Goal: Task Accomplishment & Management: Manage account settings

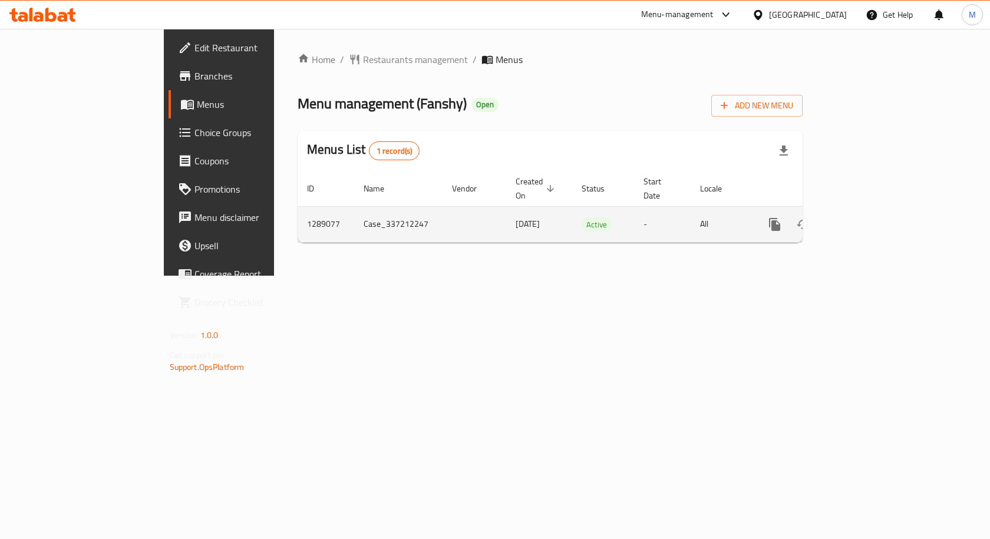
click at [867, 217] on icon "enhanced table" at bounding box center [860, 224] width 14 height 14
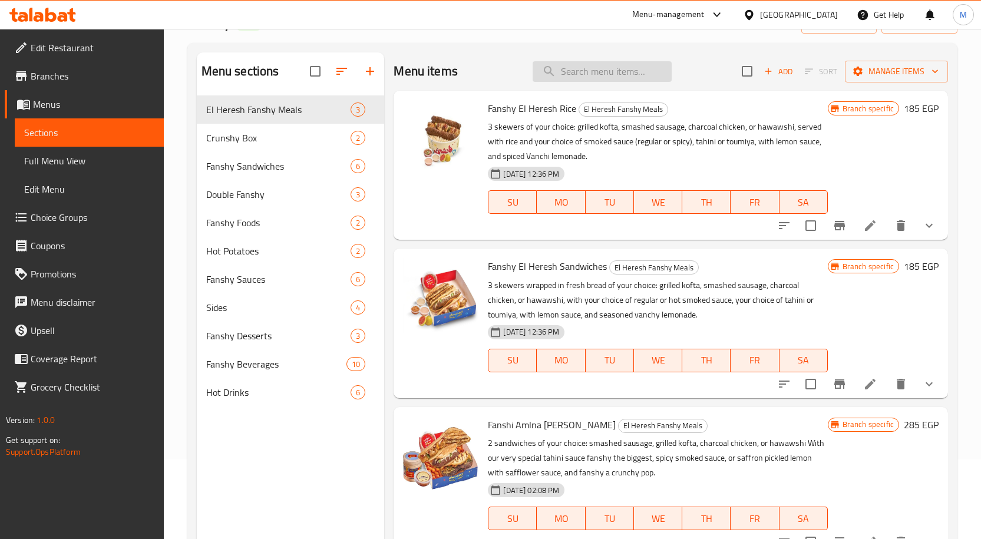
scroll to position [59, 0]
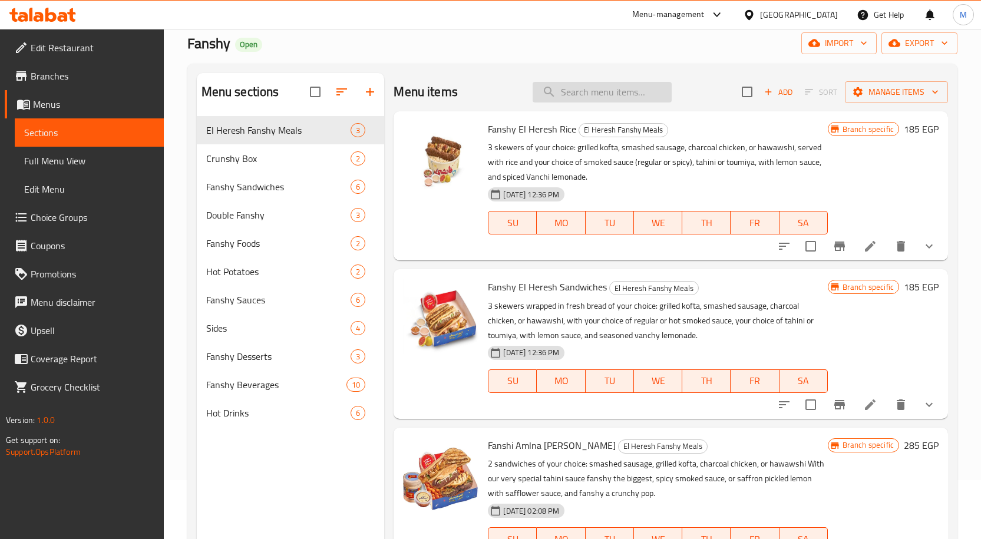
click at [588, 94] on input "search" at bounding box center [602, 92] width 139 height 21
paste input "Potato Fingers"
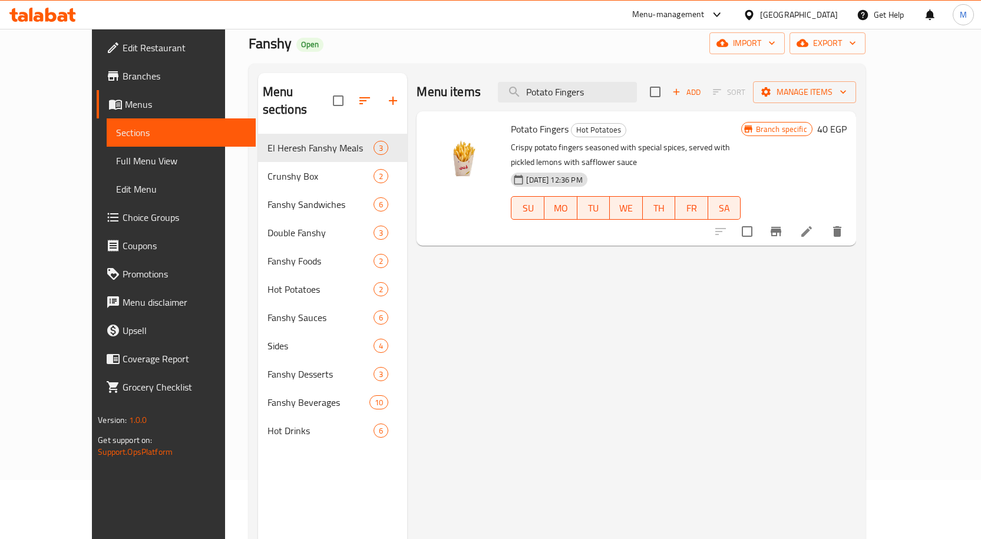
type input "Potato Fingers"
click at [812, 226] on icon at bounding box center [806, 231] width 11 height 11
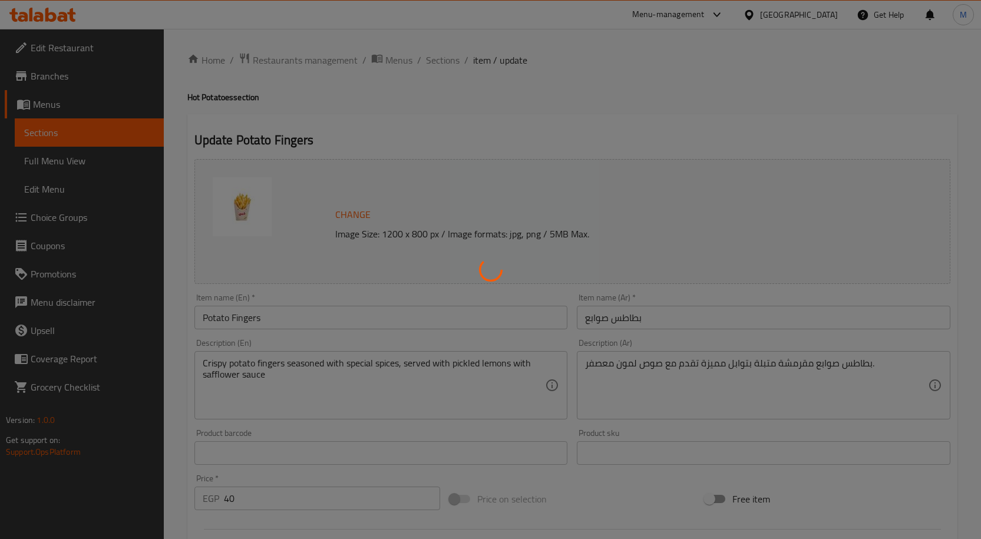
type input "إختيارك الاول من الصوصات"
type input "1"
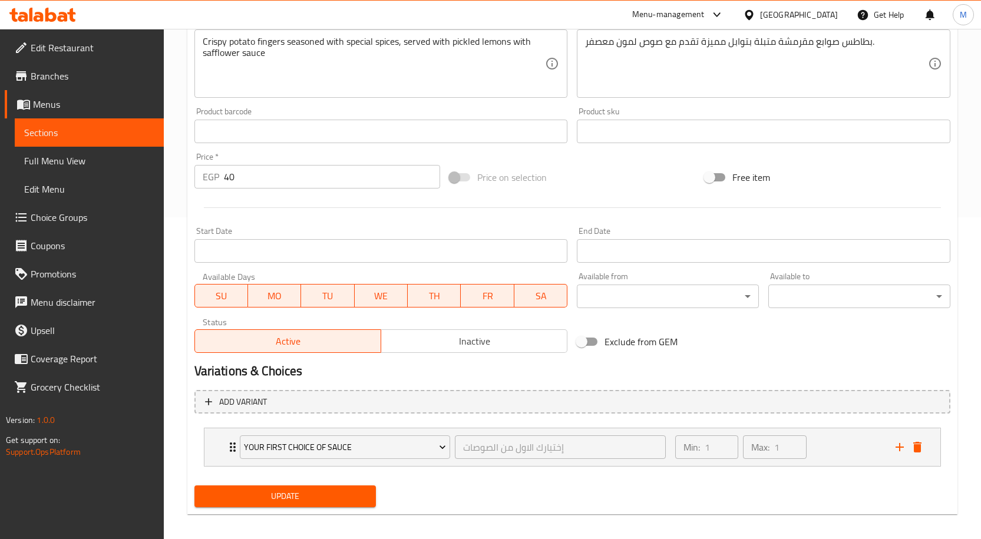
scroll to position [330, 0]
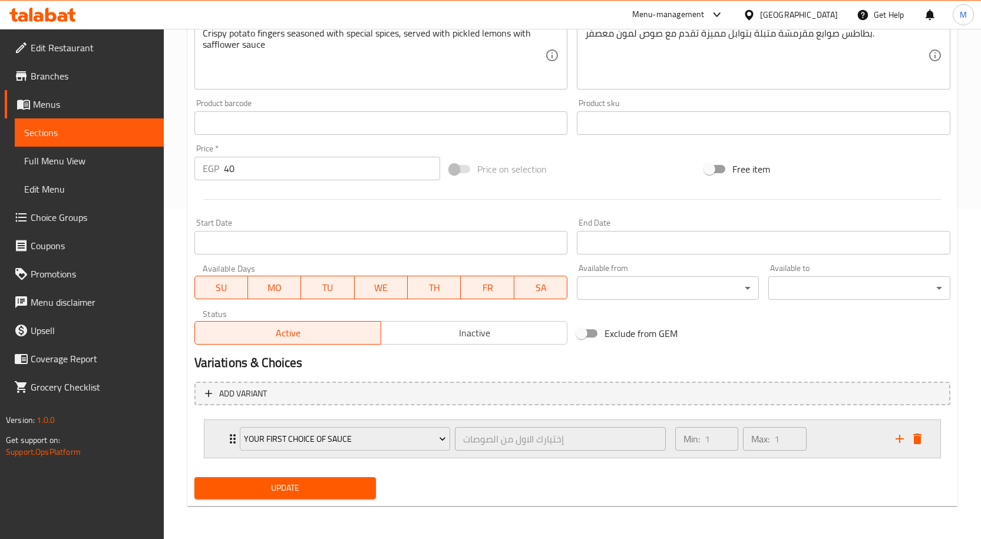
click at [217, 440] on div "Your First Choice Of Sauce إختيارك الاول من الصوصات ​ Min: 1 ​ Max: 1 ​" at bounding box center [572, 439] width 736 height 38
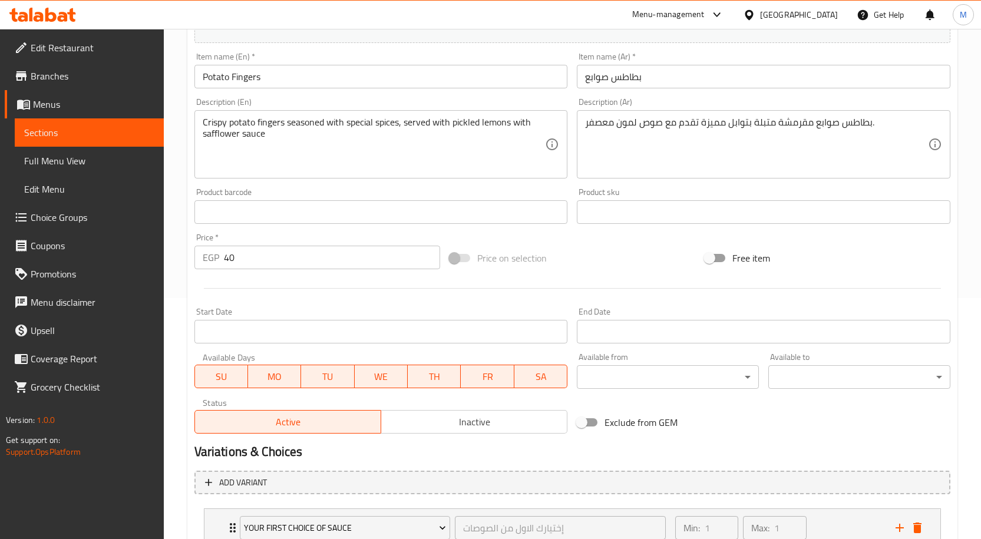
scroll to position [182, 0]
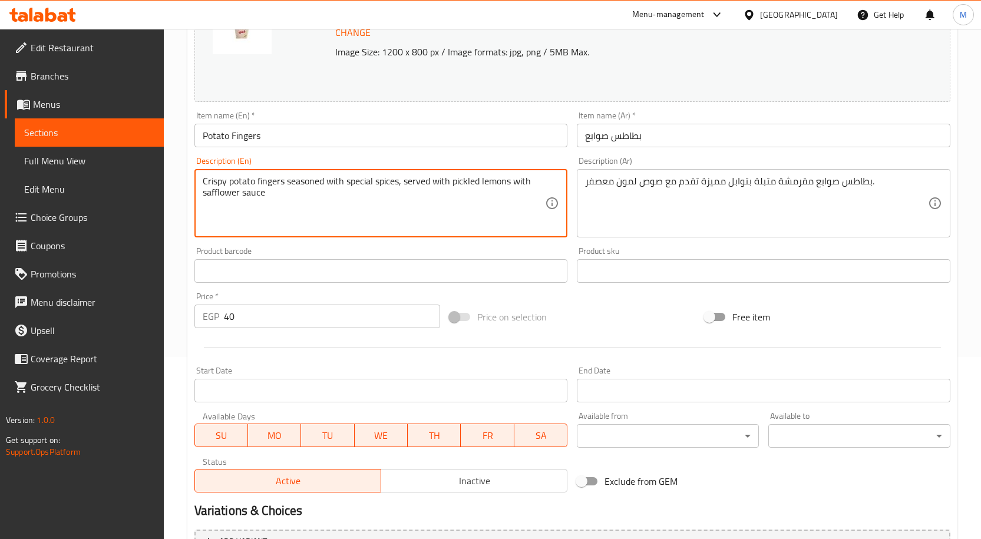
drag, startPoint x: 455, startPoint y: 182, endPoint x: 461, endPoint y: 193, distance: 12.1
click at [461, 193] on textarea "Crispy potato fingers seasoned with special spices, served with pickled lemons …" at bounding box center [374, 204] width 343 height 56
type textarea "Crispy potato fingers seasoned with special spices, served with your choice of …"
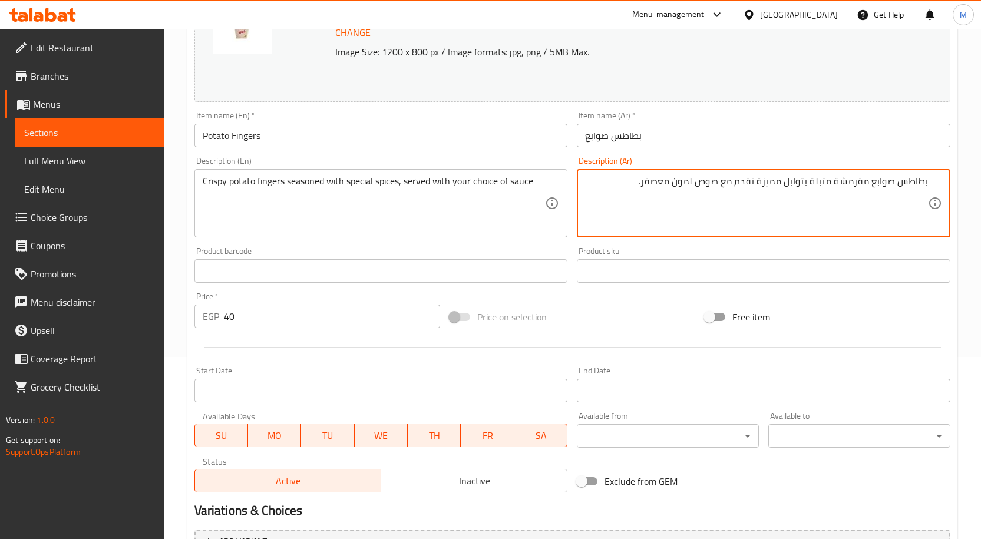
click at [817, 192] on textarea "بطاطس صوابع مقرمشة متبلة بتوابل مميزة تقدم مع صوص لمون معصفر." at bounding box center [756, 204] width 343 height 56
drag, startPoint x: 719, startPoint y: 183, endPoint x: 644, endPoint y: 187, distance: 75.5
click at [644, 187] on textarea "بطاطس صوابع مقرمشة متبلة بتوابل مميزة تقدم مع صوص لمون معصفر." at bounding box center [756, 204] width 343 height 56
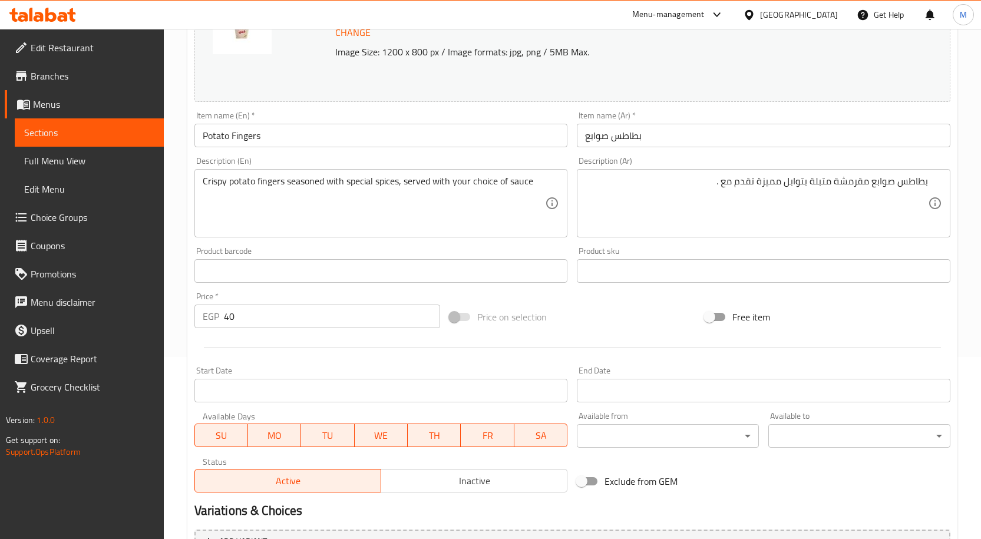
click at [720, 184] on textarea "بطاطس صوابع مقرمشة متبلة بتوابل مميزة تقدم مع ." at bounding box center [756, 204] width 343 height 56
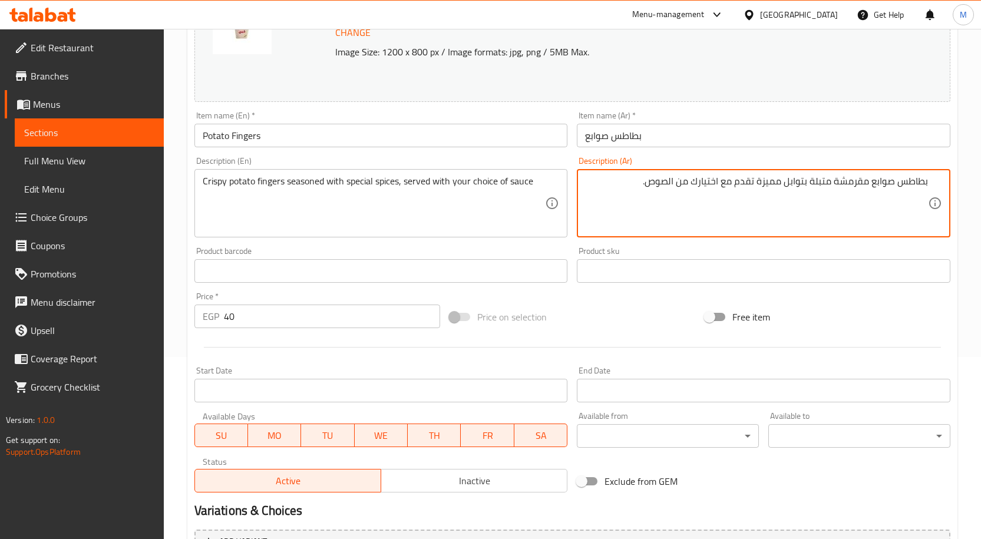
type textarea "بطاطس صوابع مقرمشة متبلة بتوابل مميزة تقدم مع اختيارك من الصوص."
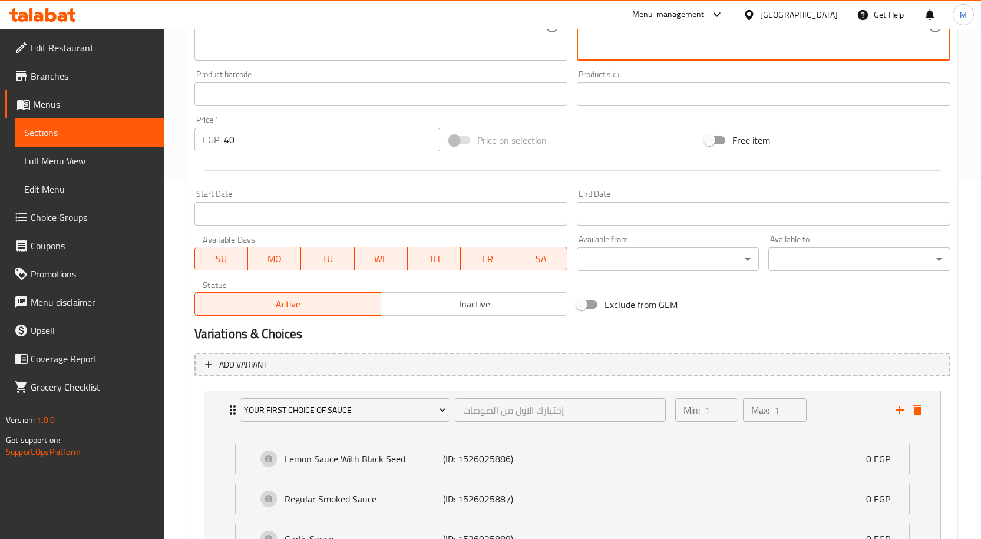
scroll to position [595, 0]
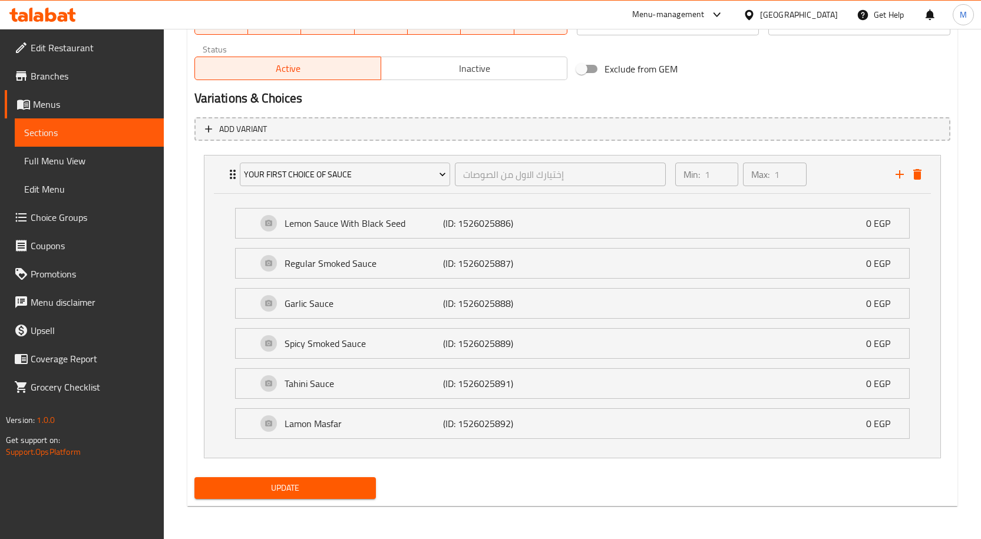
drag, startPoint x: 312, startPoint y: 490, endPoint x: 322, endPoint y: 476, distance: 17.7
click at [312, 490] on span "Update" at bounding box center [285, 488] width 163 height 15
